Goal: Information Seeking & Learning: Learn about a topic

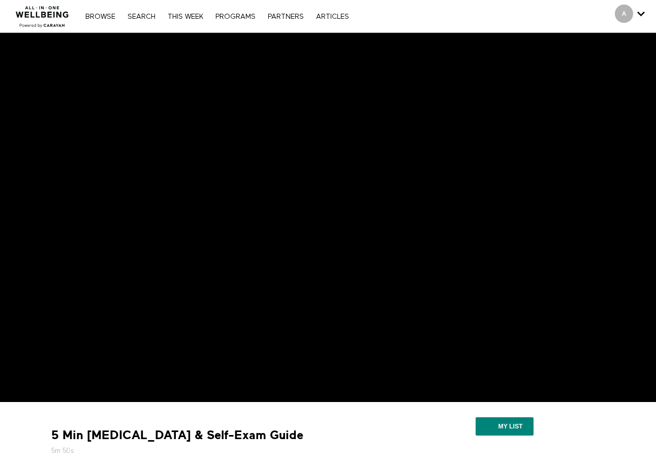
scroll to position [206, 0]
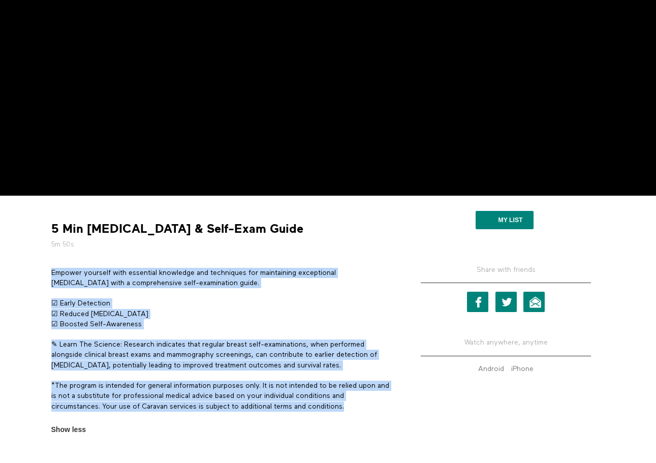
drag, startPoint x: 354, startPoint y: 407, endPoint x: 51, endPoint y: 262, distance: 335.4
click at [51, 268] on div "Empower yourself with essential knowledge and techniques for maintaining except…" at bounding box center [221, 345] width 340 height 154
click at [352, 406] on p "*The program is intended for general information purposes only. It is not inten…" at bounding box center [221, 396] width 340 height 31
click at [352, 408] on p "*The program is intended for general information purposes only. It is not inten…" at bounding box center [221, 396] width 340 height 31
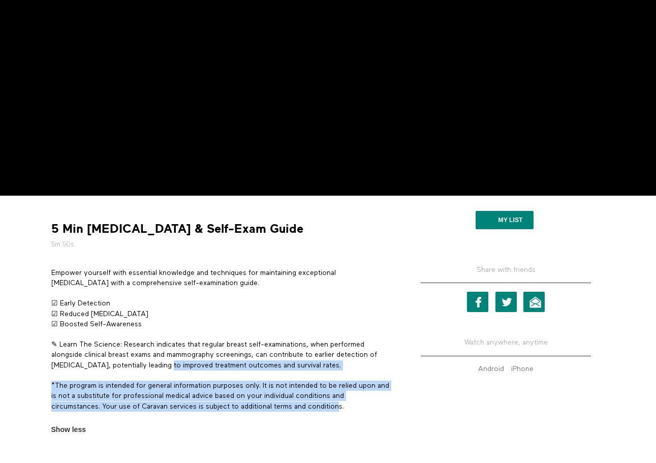
drag, startPoint x: 340, startPoint y: 410, endPoint x: 164, endPoint y: 368, distance: 180.8
click at [164, 368] on div "Empower yourself with essential knowledge and techniques for maintaining except…" at bounding box center [221, 345] width 340 height 154
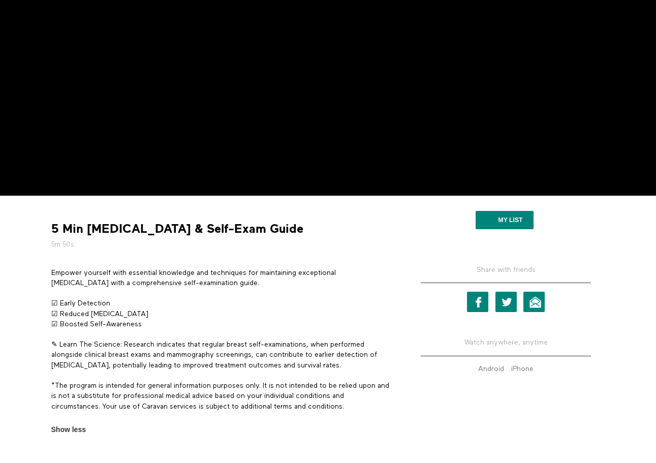
click at [338, 423] on section "Empower yourself with essential knowledge and techniques for maintaining except…" at bounding box center [221, 351] width 348 height 167
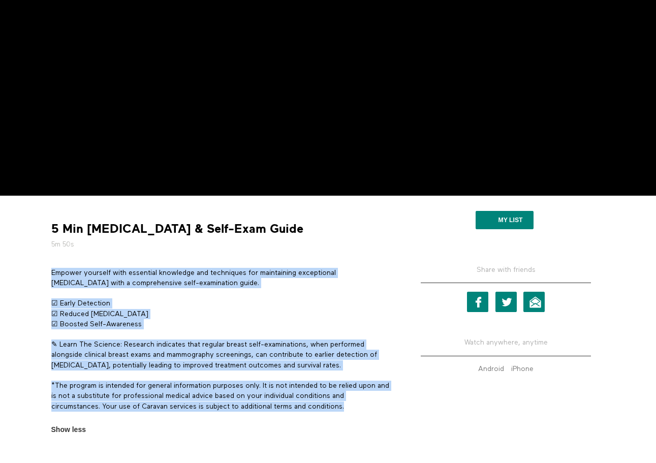
drag, startPoint x: 353, startPoint y: 403, endPoint x: 50, endPoint y: 274, distance: 328.9
click at [50, 274] on section "Empower yourself with essential knowledge and techniques for maintaining except…" at bounding box center [221, 351] width 348 height 167
copy div "Empower yourself with essential knowledge and techniques for maintaining except…"
